Goal: Task Accomplishment & Management: Manage account settings

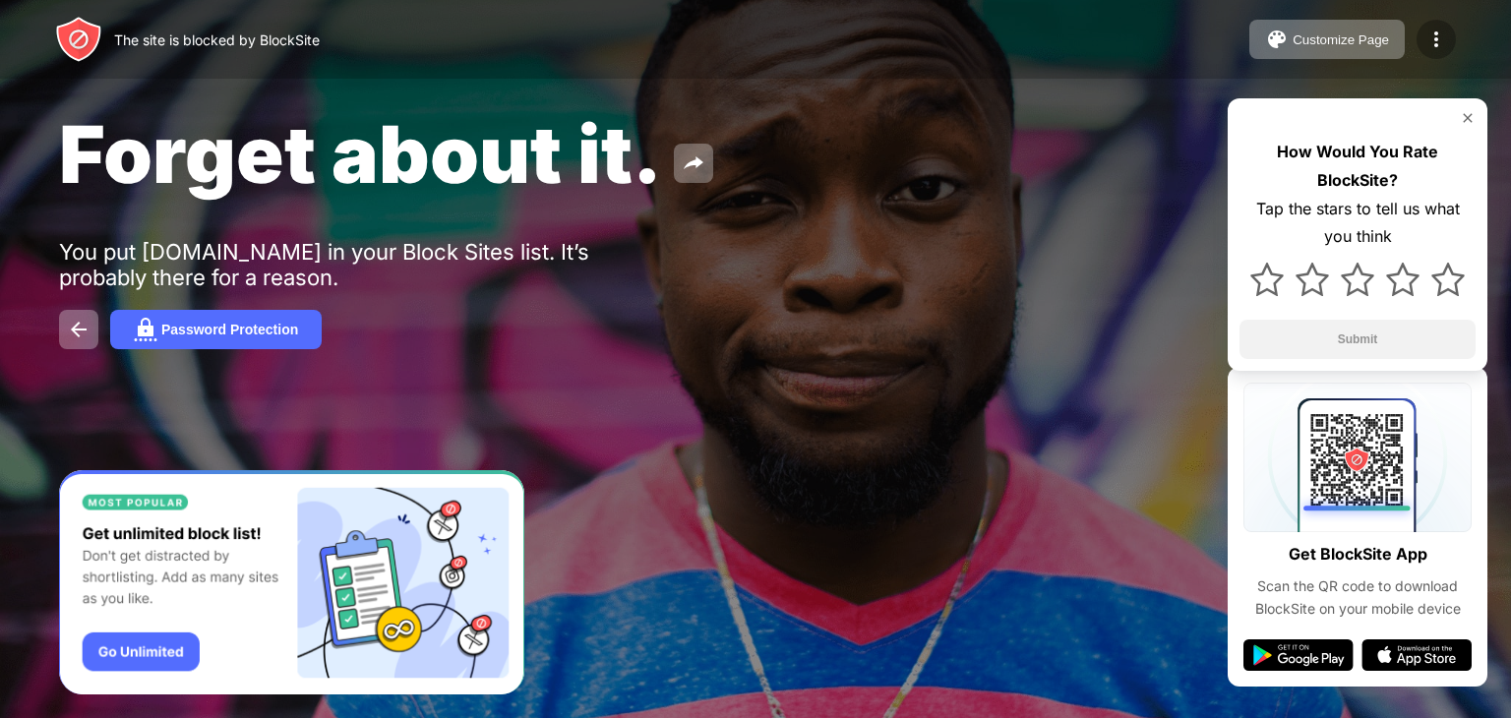
click at [1431, 20] on div at bounding box center [1436, 39] width 39 height 39
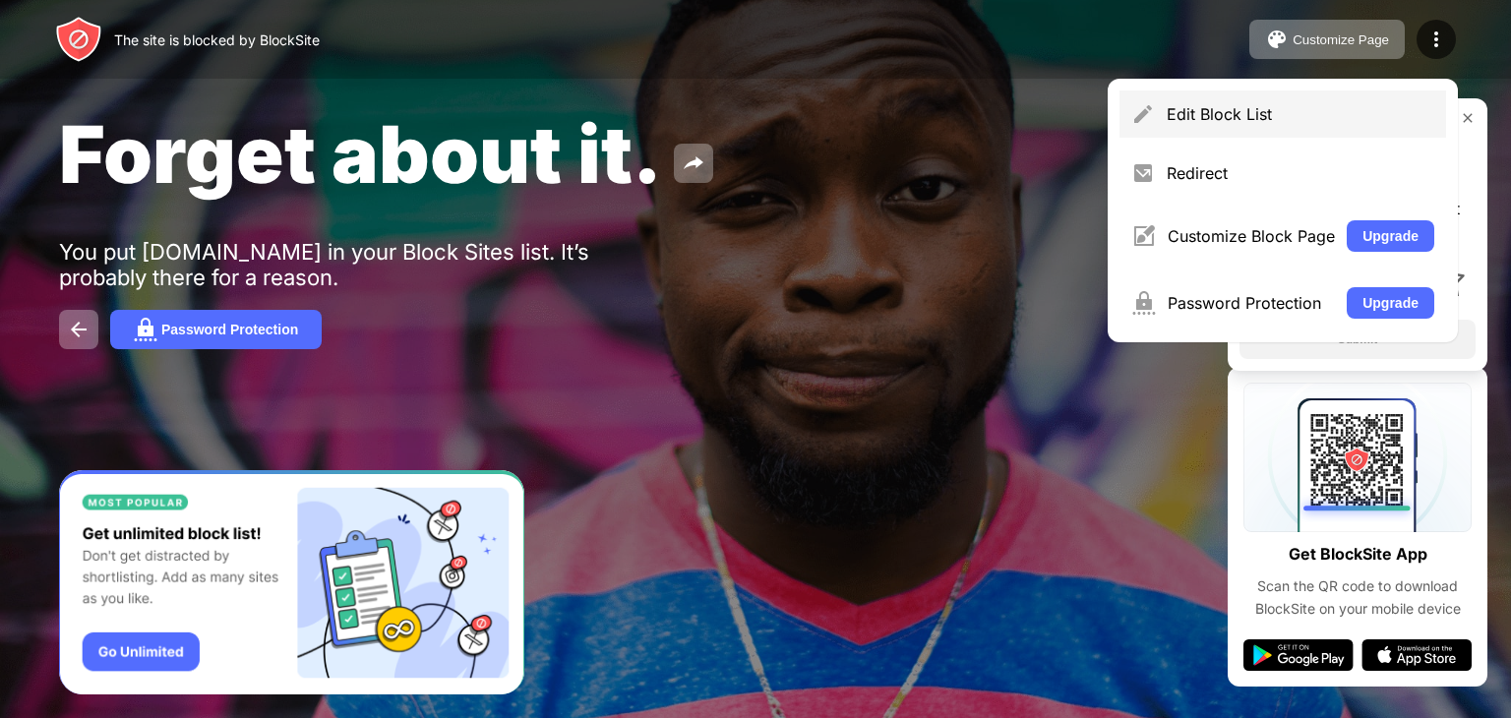
click at [1224, 118] on div "Edit Block List" at bounding box center [1301, 114] width 268 height 20
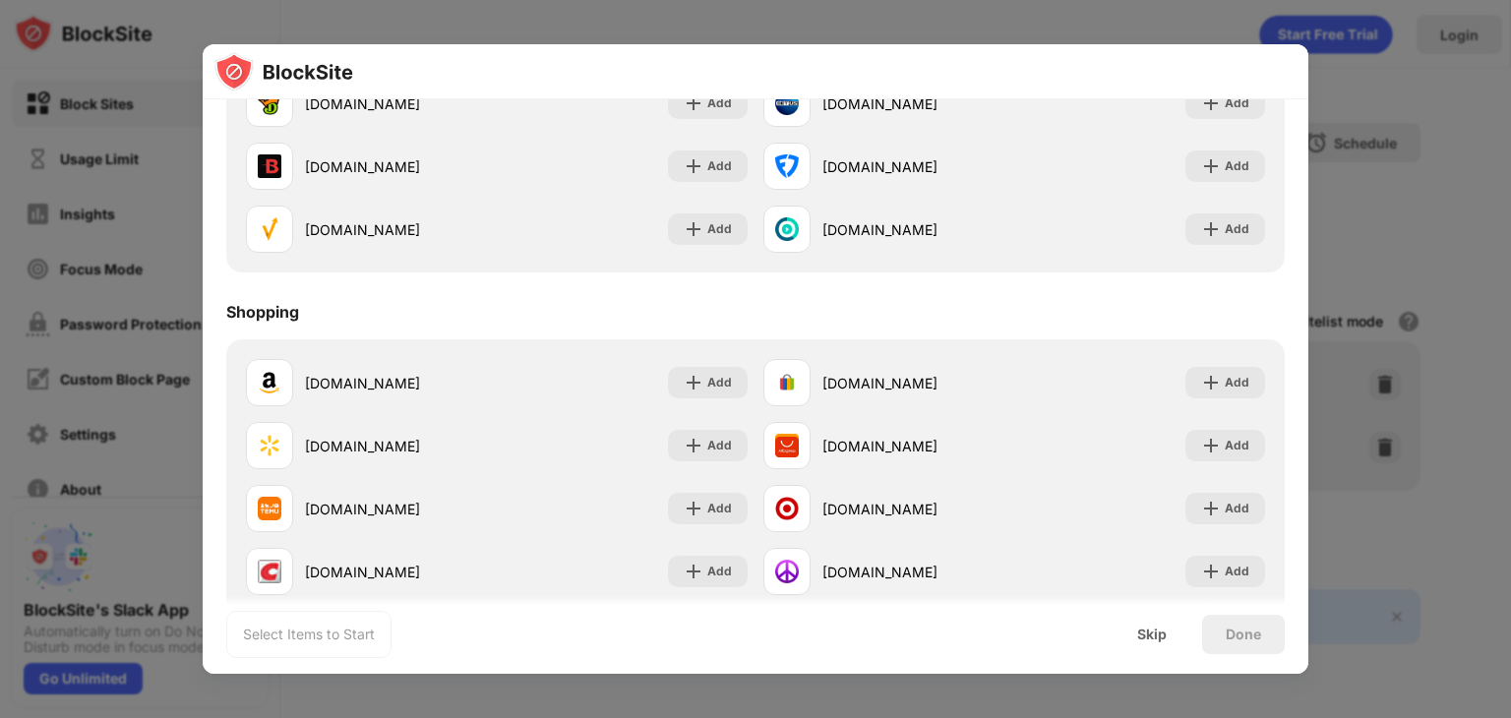
scroll to position [2081, 0]
click at [1146, 627] on div "Skip" at bounding box center [1152, 635] width 30 height 16
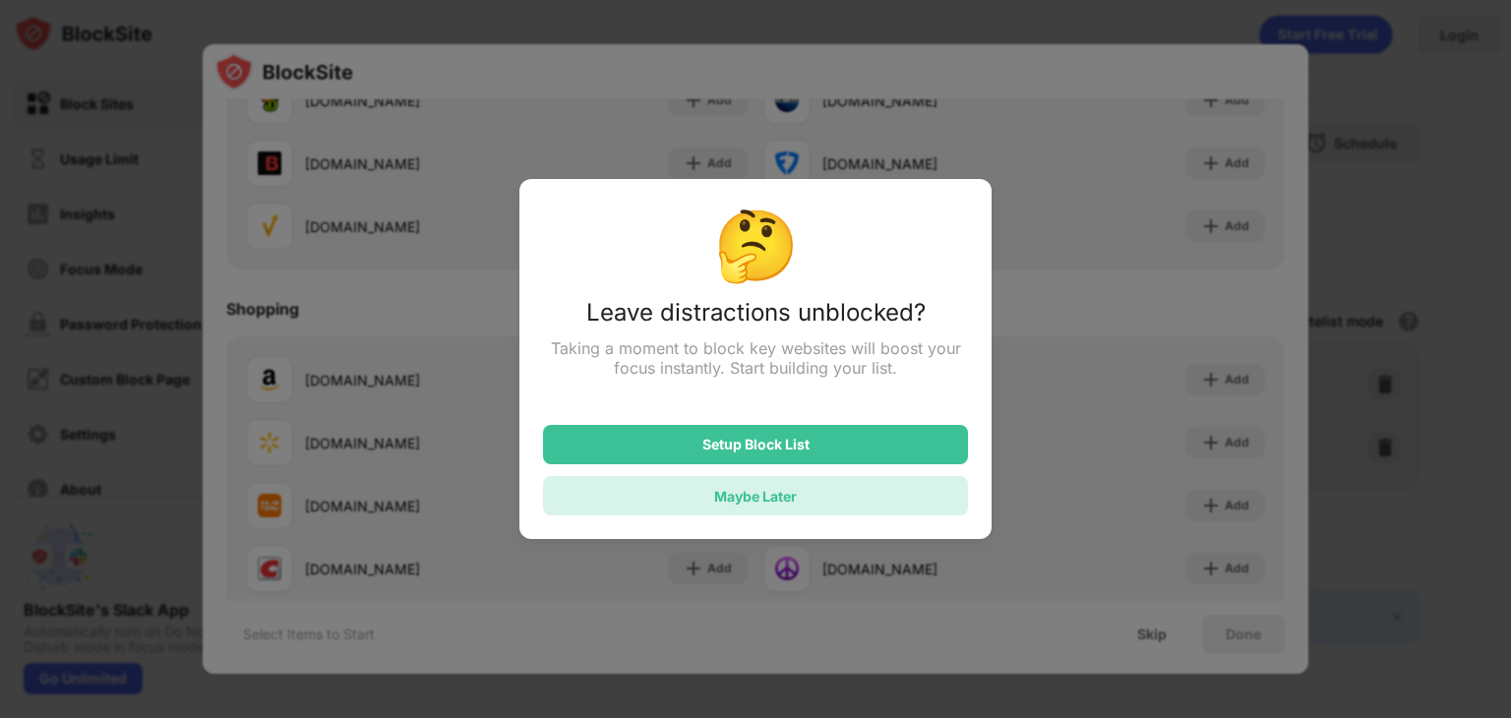
click at [796, 499] on div "Maybe Later" at bounding box center [755, 496] width 83 height 17
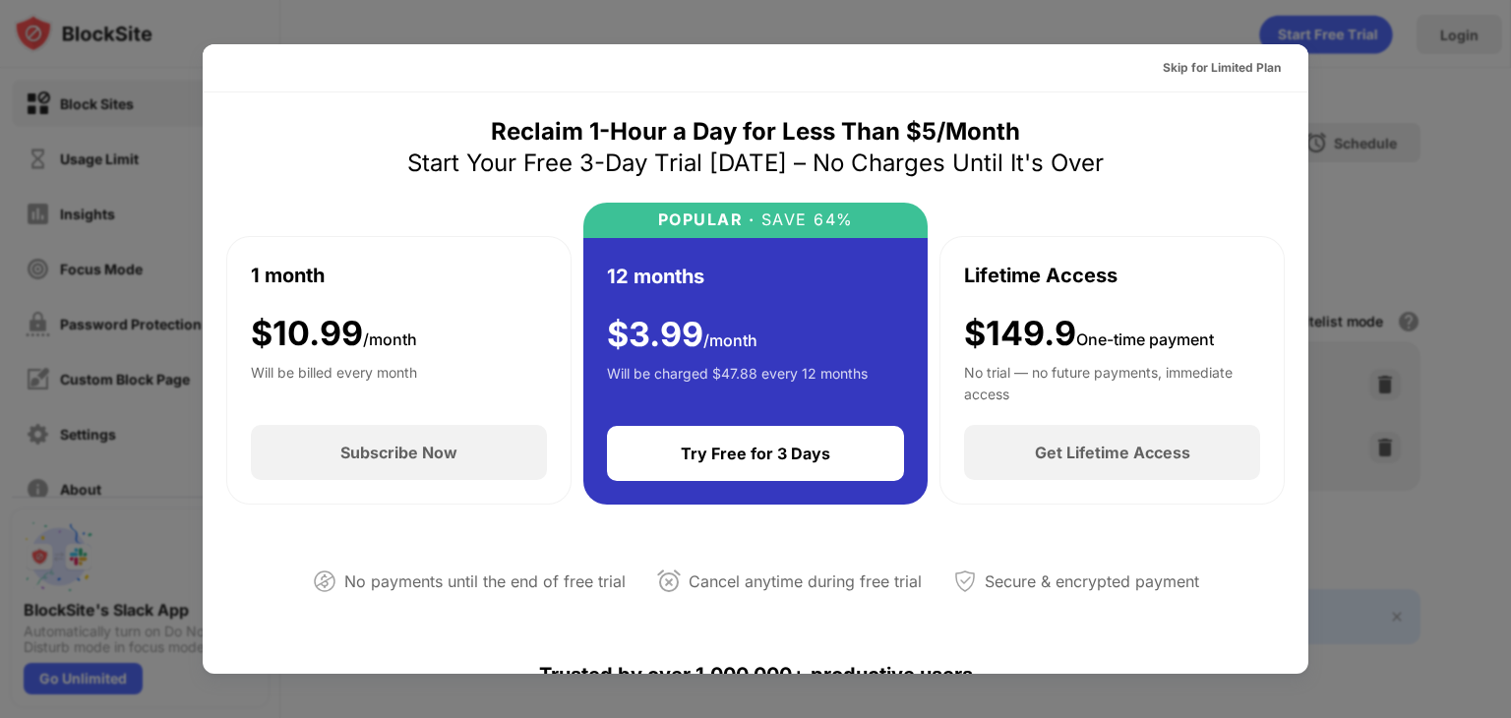
click at [1069, 14] on div at bounding box center [755, 359] width 1511 height 718
click at [1193, 56] on div "Skip for Limited Plan" at bounding box center [1222, 67] width 150 height 31
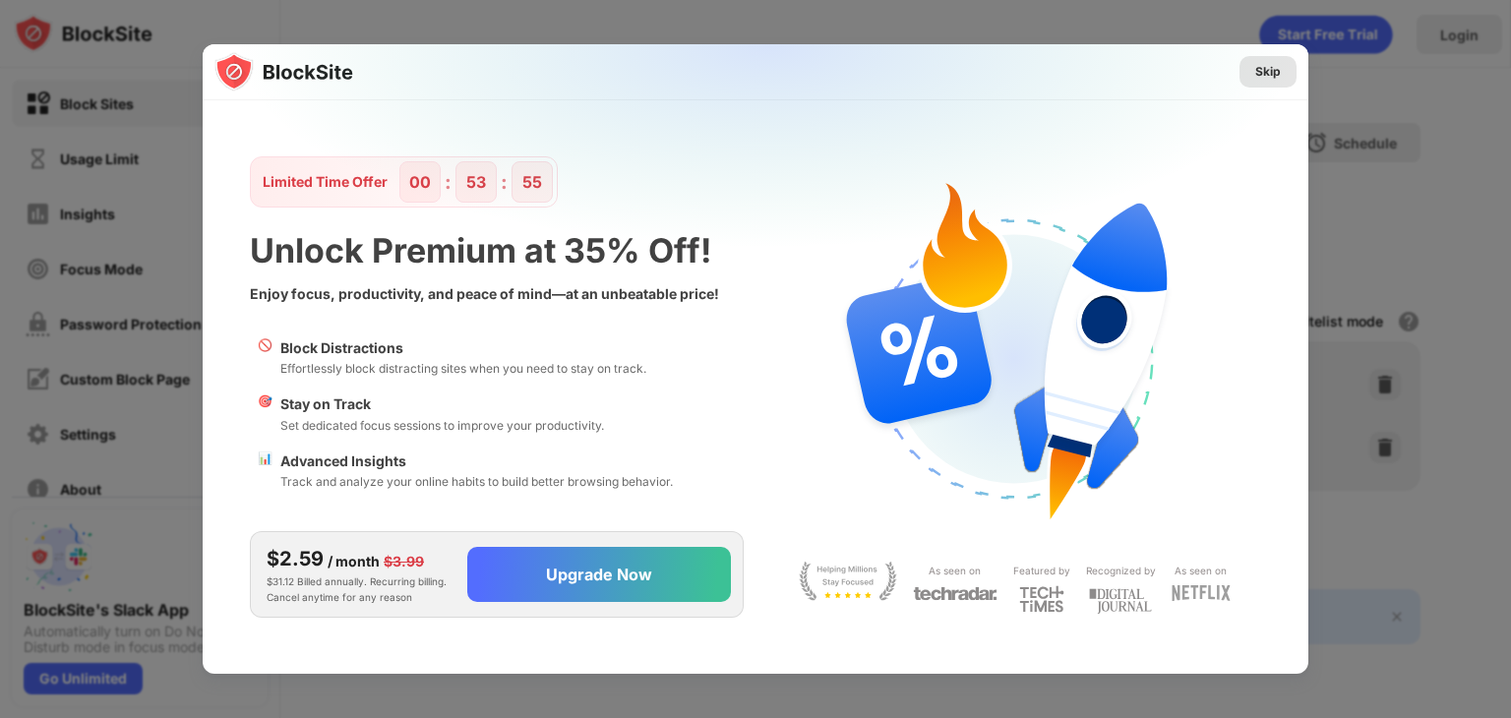
click at [1279, 77] on div "Skip" at bounding box center [1269, 72] width 26 height 20
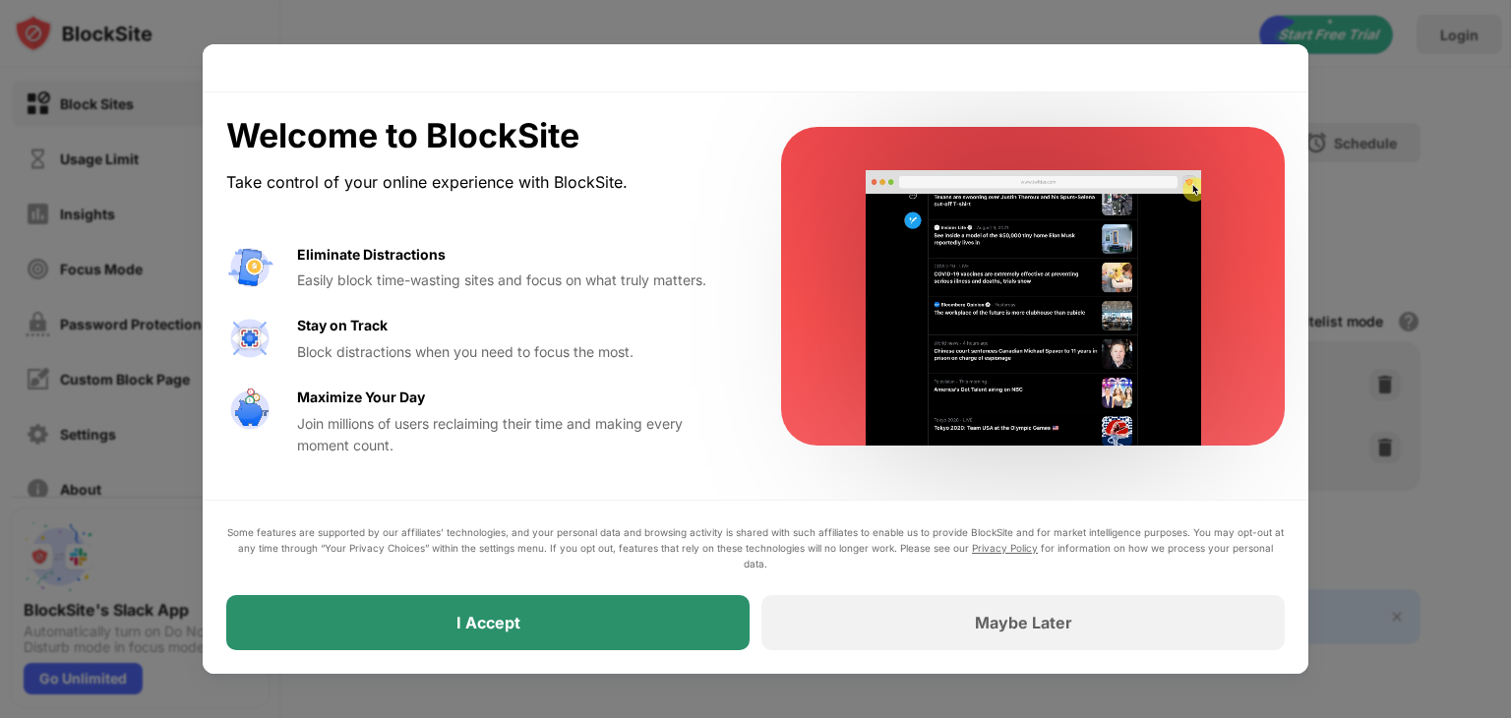
click at [520, 646] on div "I Accept" at bounding box center [487, 622] width 523 height 55
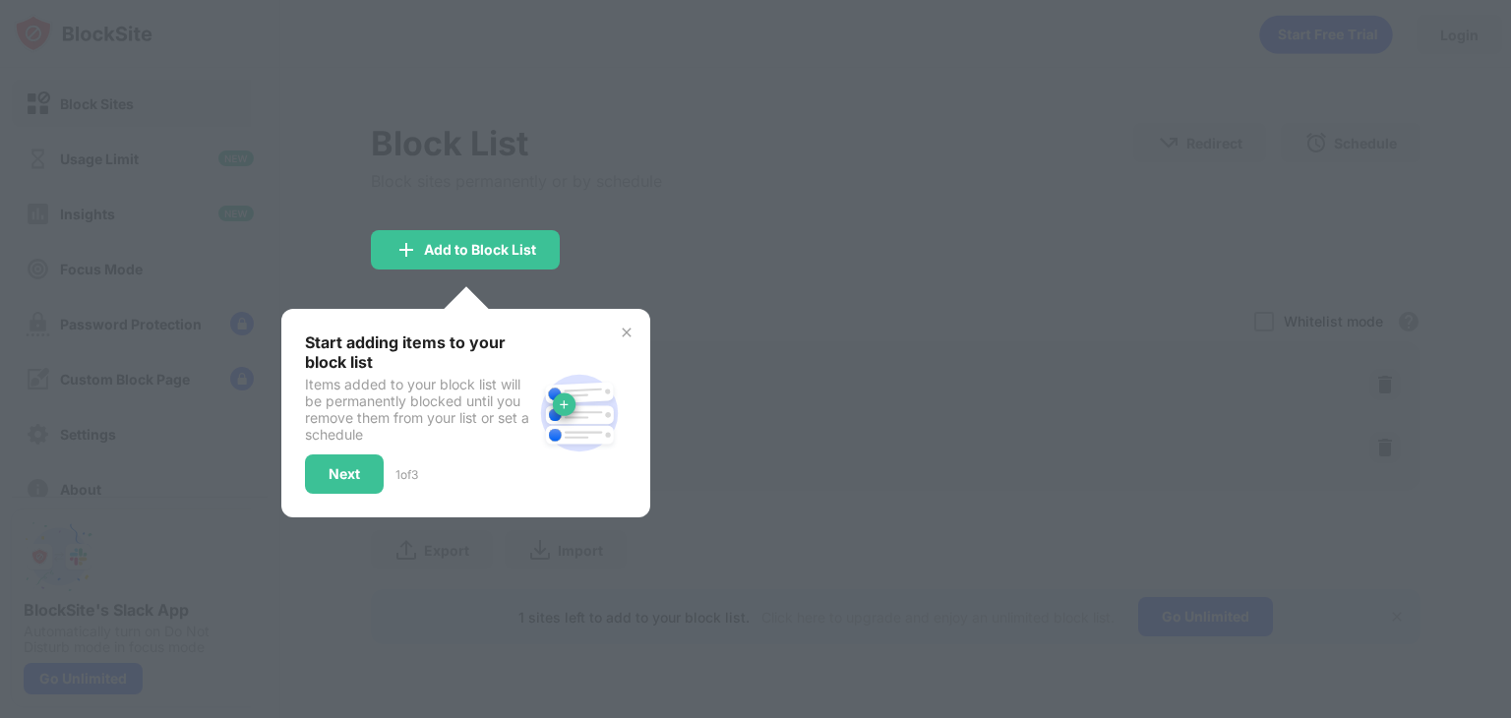
click at [626, 332] on img at bounding box center [627, 333] width 16 height 16
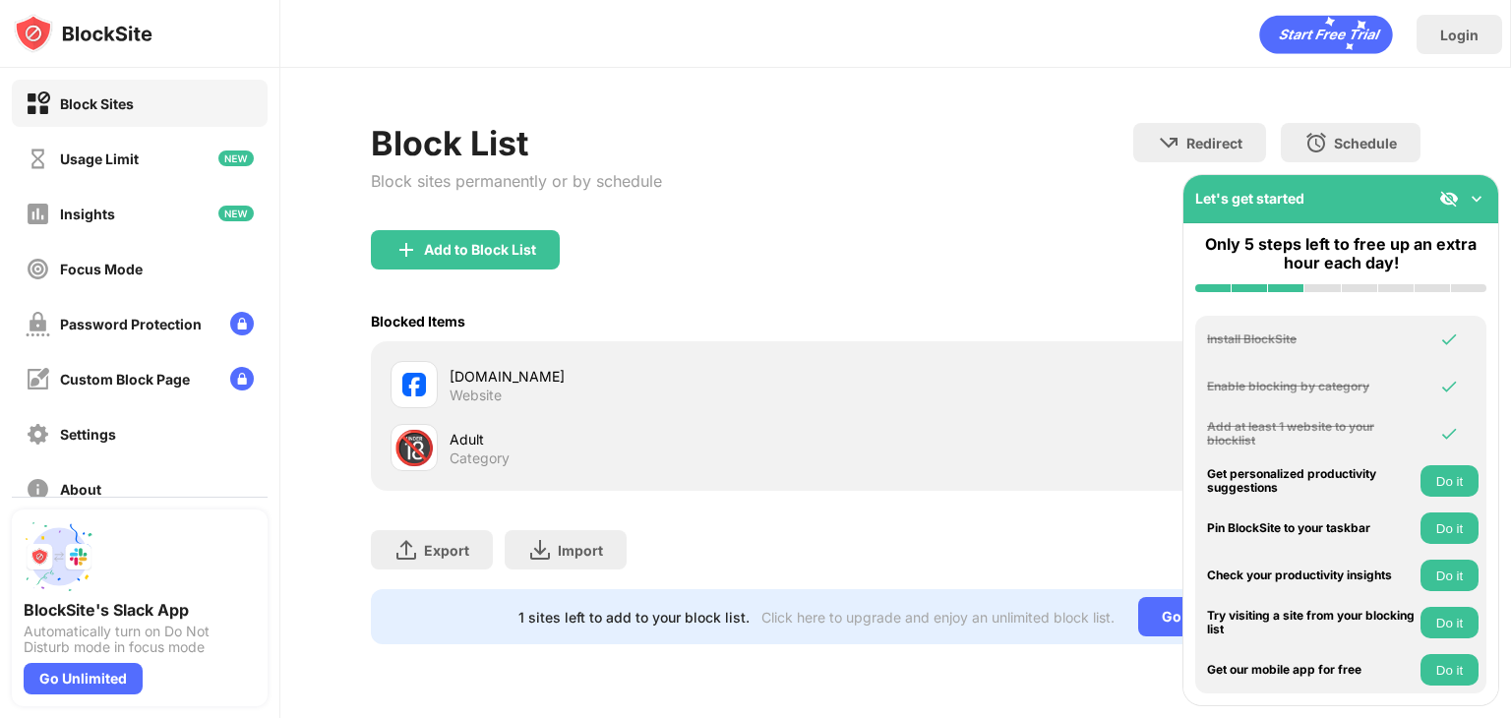
click at [1484, 195] on img at bounding box center [1477, 199] width 20 height 20
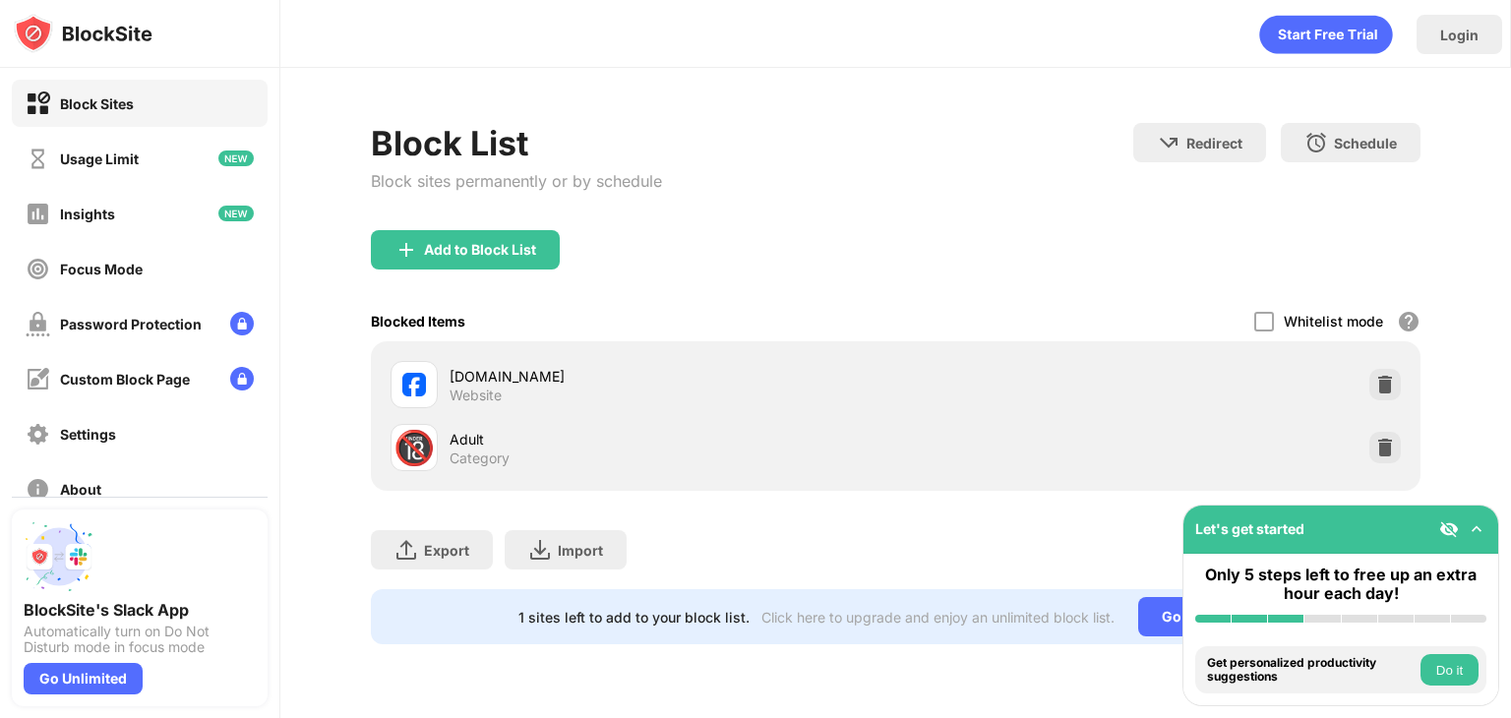
click at [1452, 528] on img at bounding box center [1450, 530] width 20 height 20
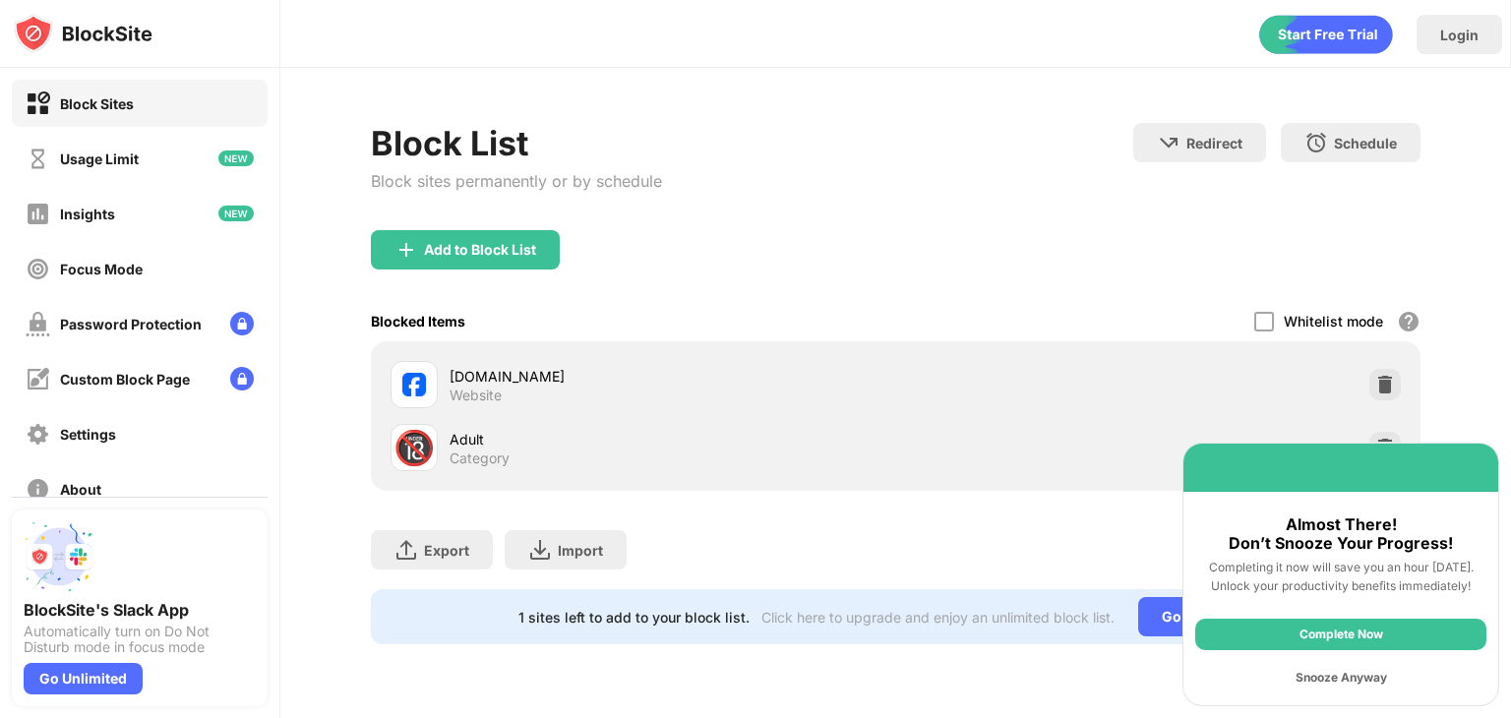
click at [1354, 634] on div "Complete Now" at bounding box center [1341, 634] width 291 height 31
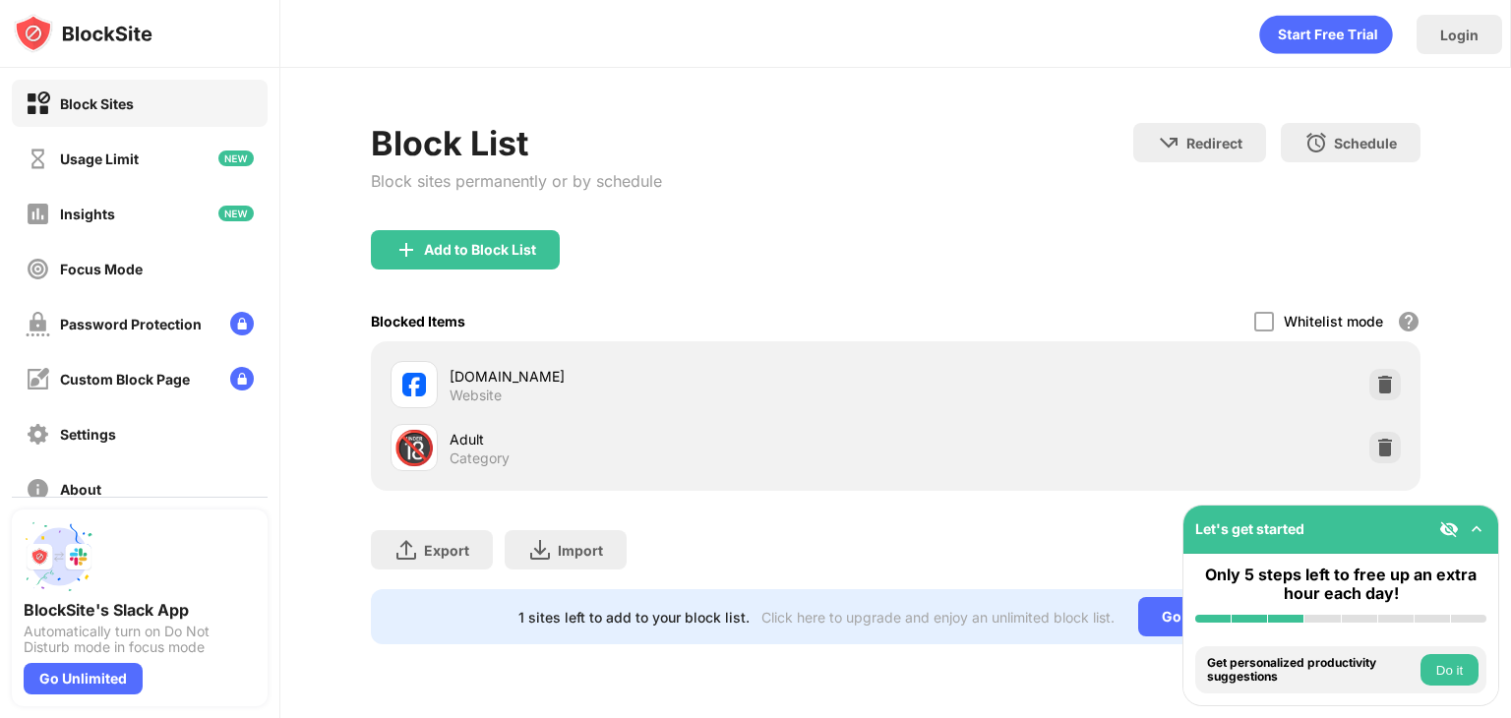
click at [1456, 666] on button "Do it" at bounding box center [1450, 669] width 58 height 31
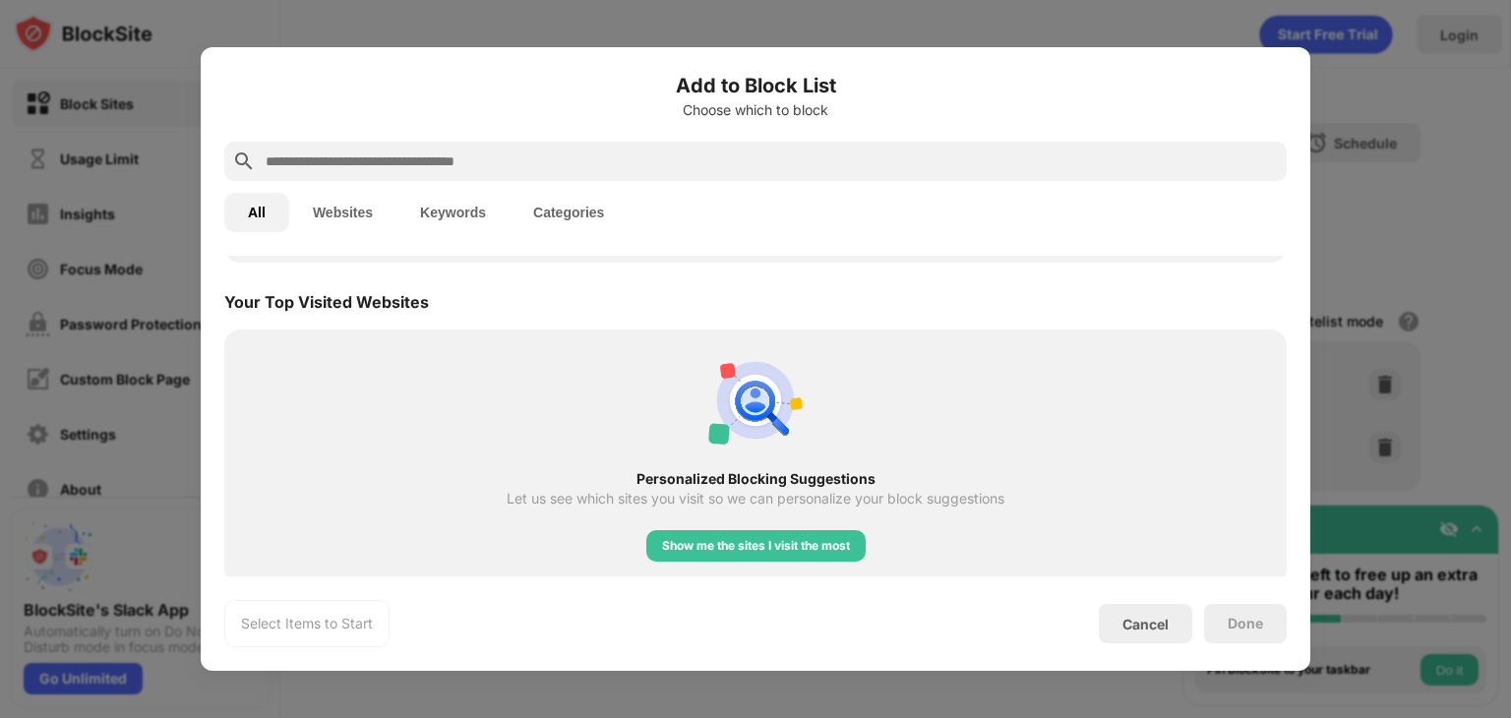
scroll to position [685, 0]
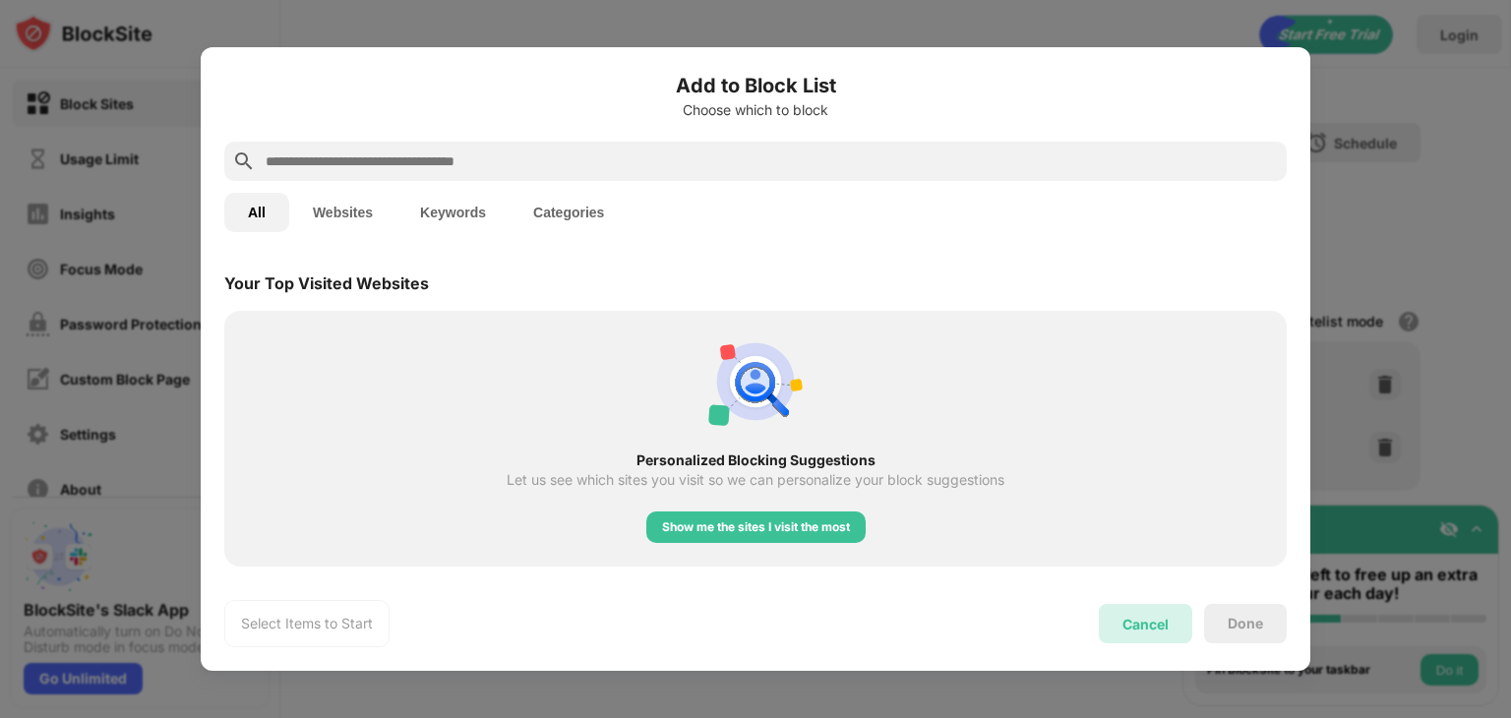
click at [1137, 607] on div "Cancel" at bounding box center [1145, 623] width 93 height 39
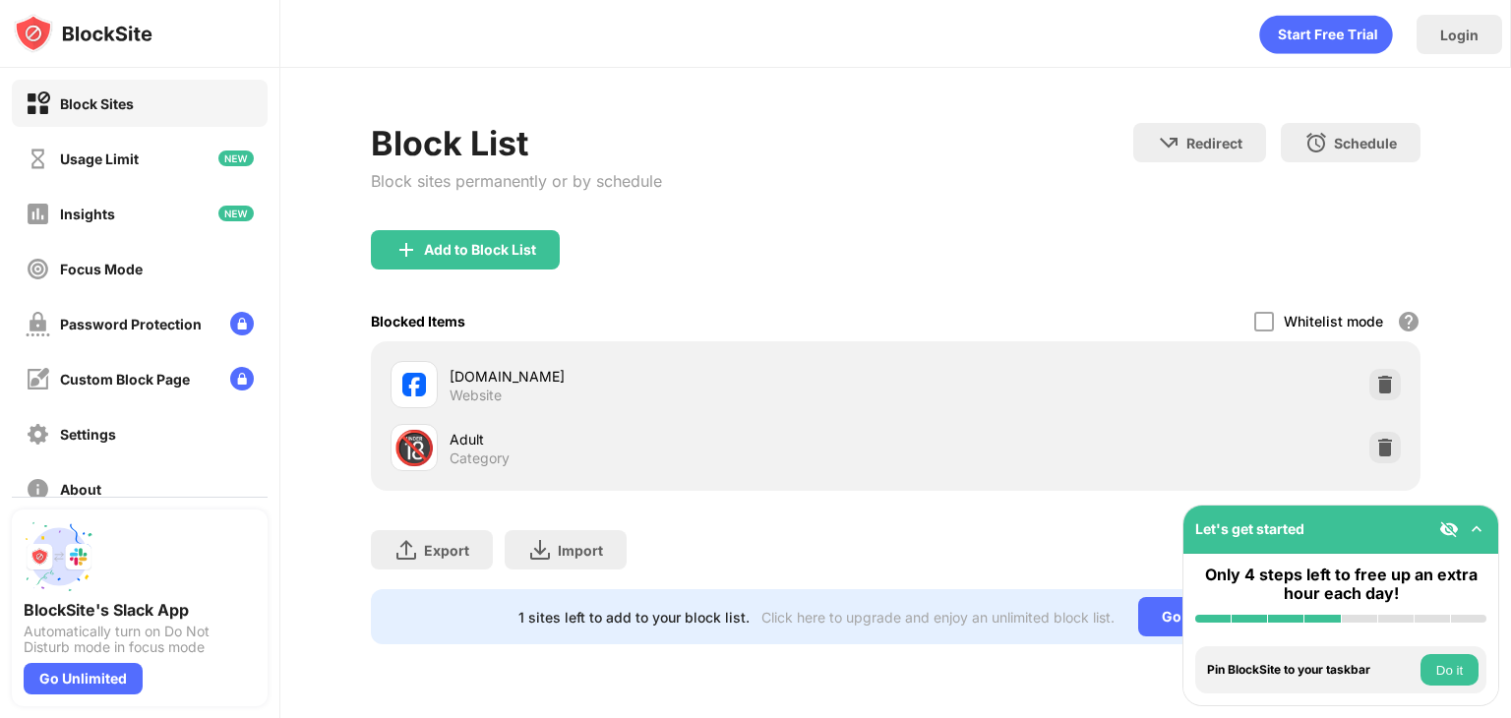
click at [1457, 533] on img at bounding box center [1450, 530] width 20 height 20
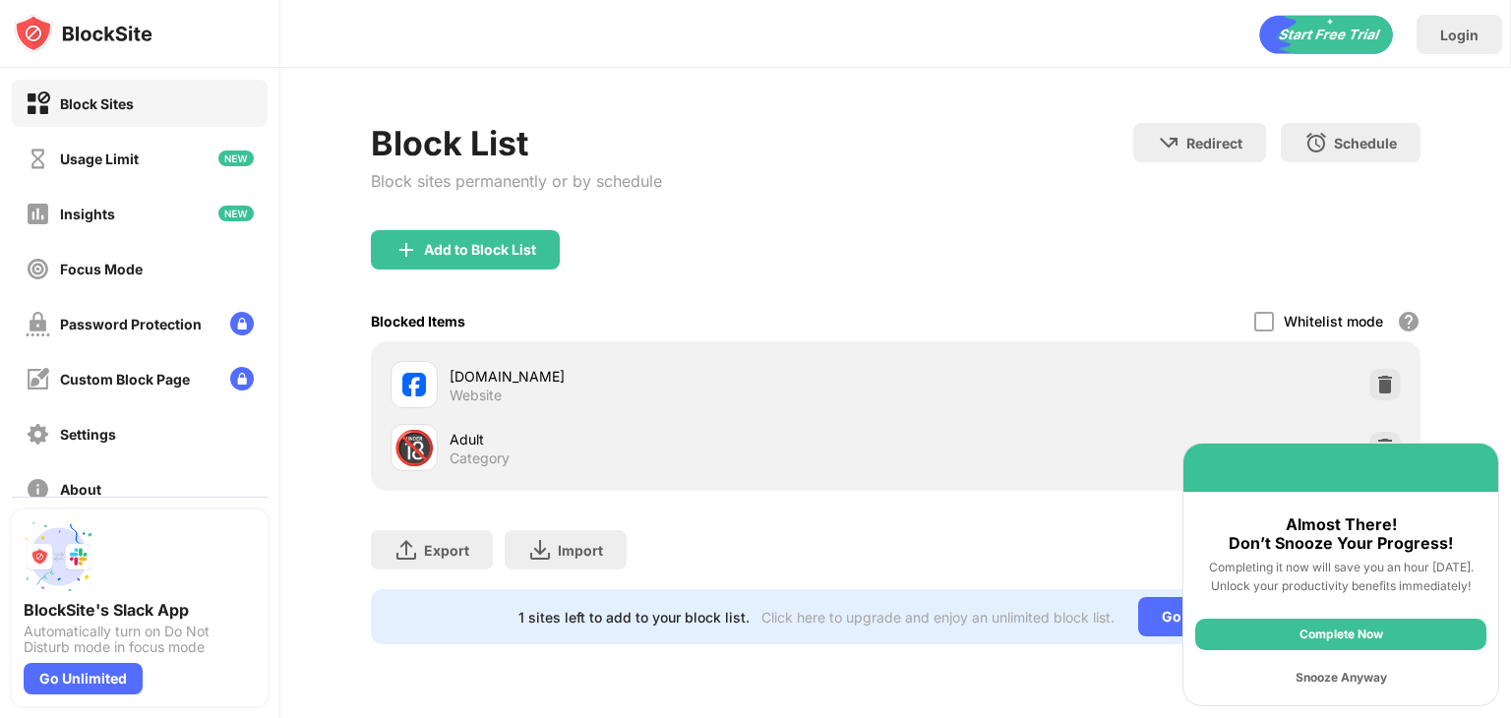
click at [1271, 639] on div "Complete Now" at bounding box center [1341, 634] width 291 height 31
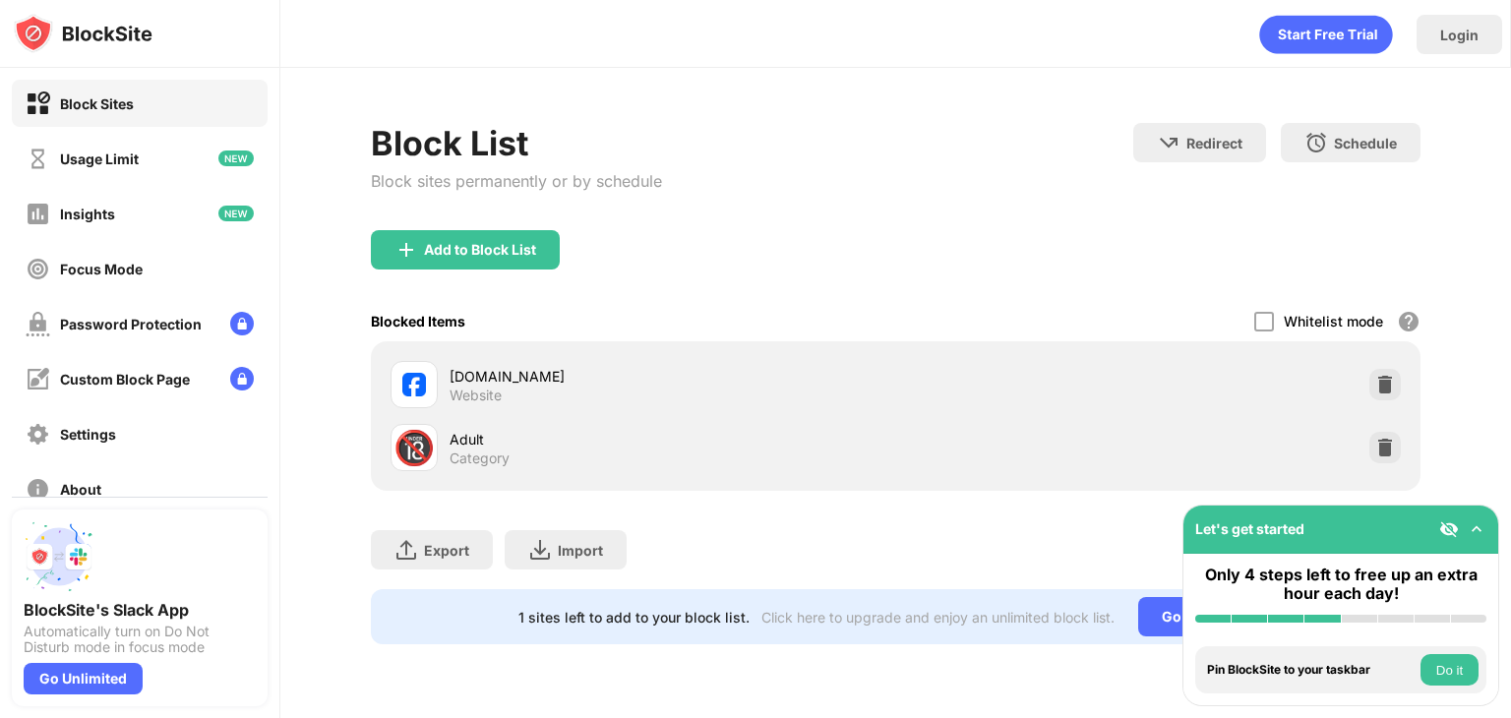
click at [1447, 670] on button "Do it" at bounding box center [1450, 669] width 58 height 31
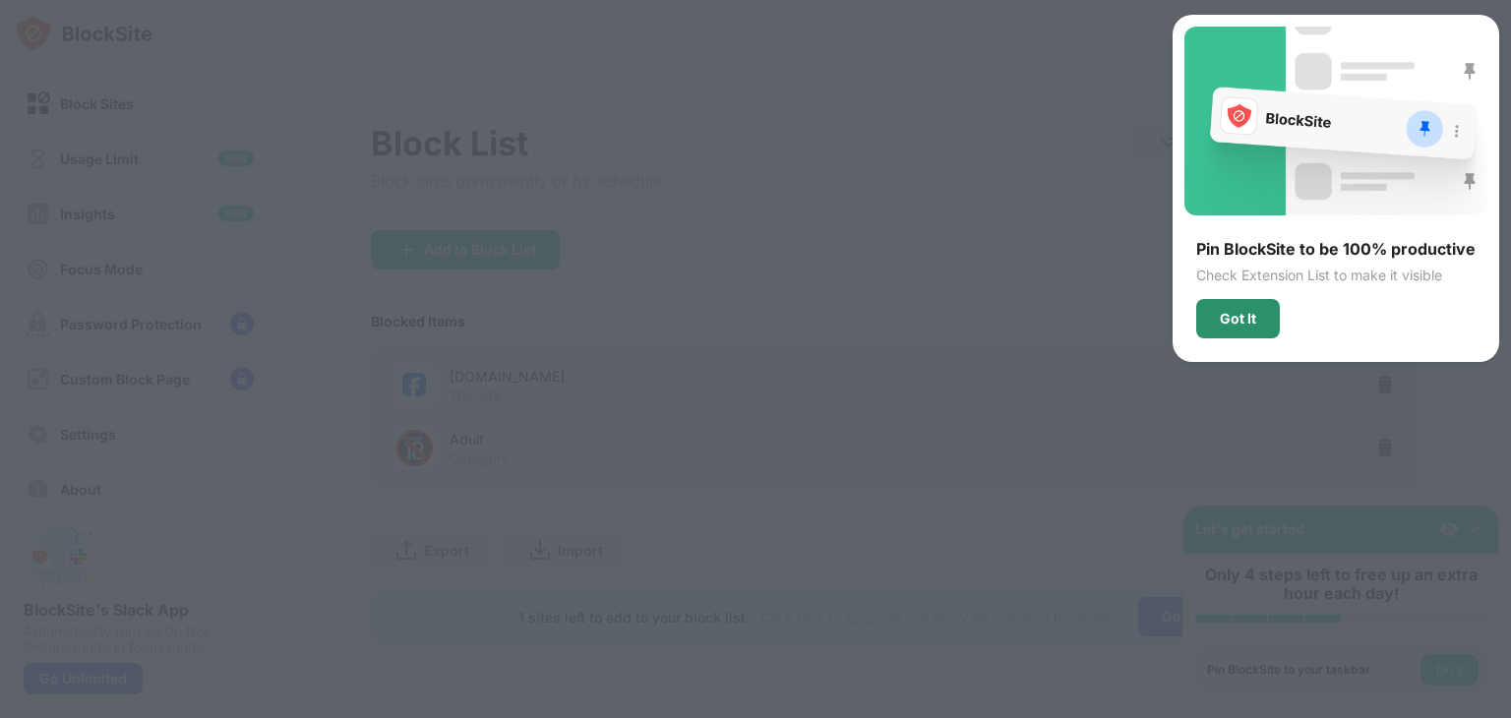
click at [1231, 335] on div "Got It" at bounding box center [1238, 318] width 84 height 39
